Goal: Find specific page/section: Find specific page/section

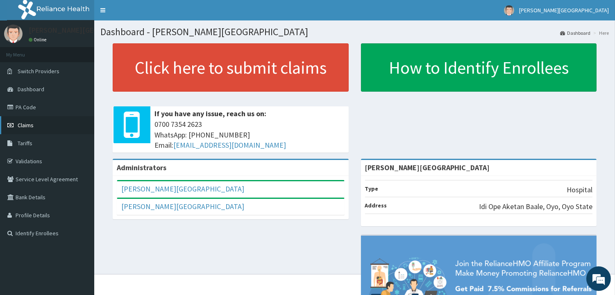
click at [25, 123] on span "Claims" at bounding box center [26, 125] width 16 height 7
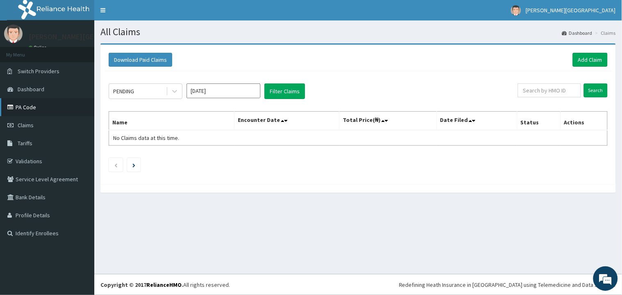
click at [23, 111] on link "PA Code" at bounding box center [47, 107] width 94 height 18
